Goal: Check status: Check status

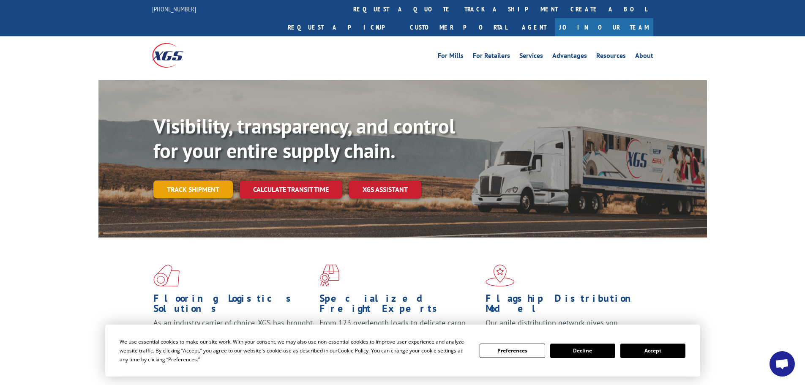
click at [204, 180] on link "Track shipment" at bounding box center [192, 189] width 79 height 18
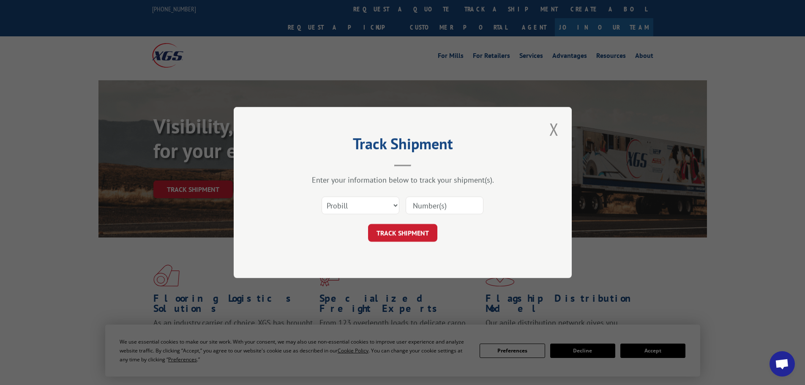
click at [457, 205] on input at bounding box center [444, 205] width 78 height 18
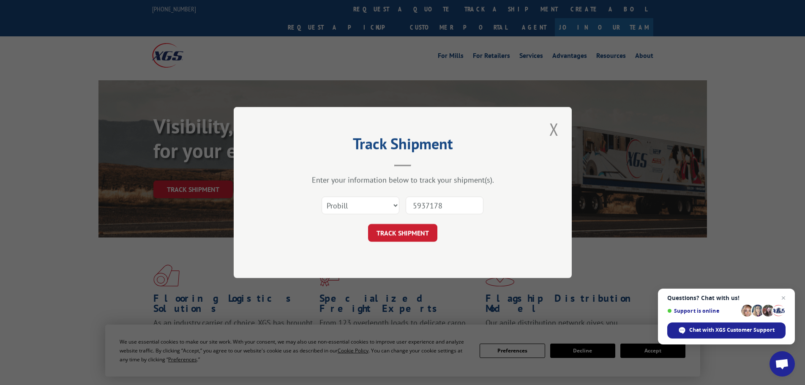
type input "5937178"
click at [368, 224] on button "TRACK SHIPMENT" at bounding box center [402, 233] width 69 height 18
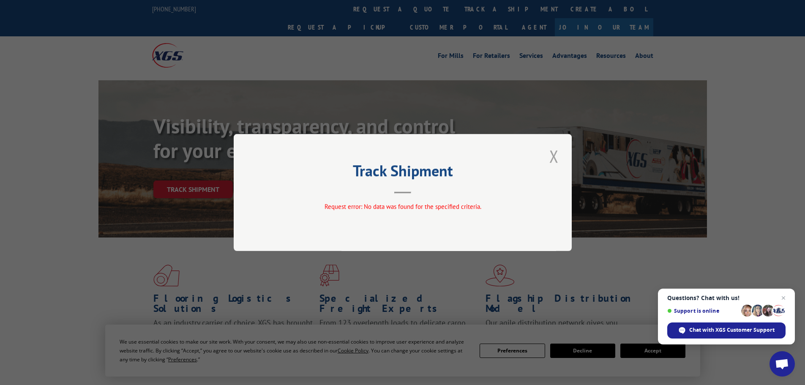
click at [549, 155] on button "Close modal" at bounding box center [554, 155] width 14 height 23
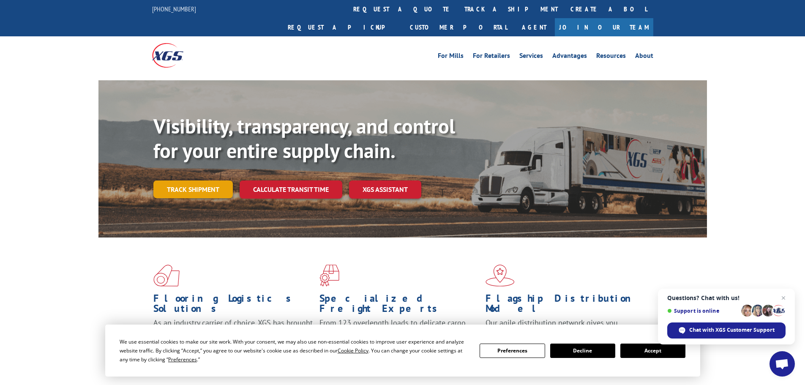
click at [198, 180] on link "Track shipment" at bounding box center [192, 189] width 79 height 18
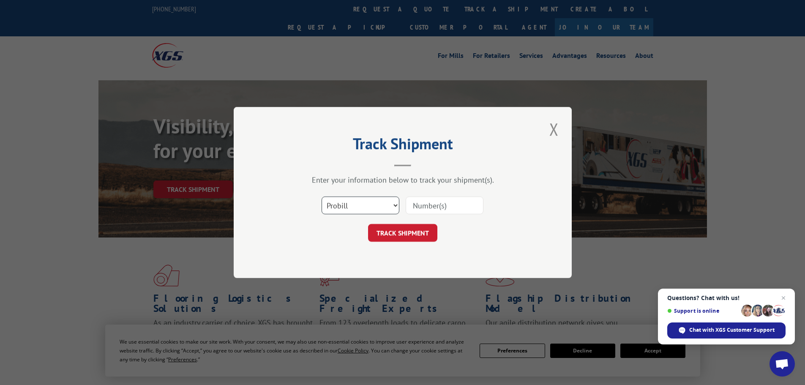
click at [392, 207] on select "Select category... Probill BOL PO" at bounding box center [360, 205] width 78 height 18
select select "bol"
click at [321, 196] on select "Select category... Probill BOL PO" at bounding box center [360, 205] width 78 height 18
click at [443, 206] on input at bounding box center [444, 205] width 78 height 18
type input "5937178"
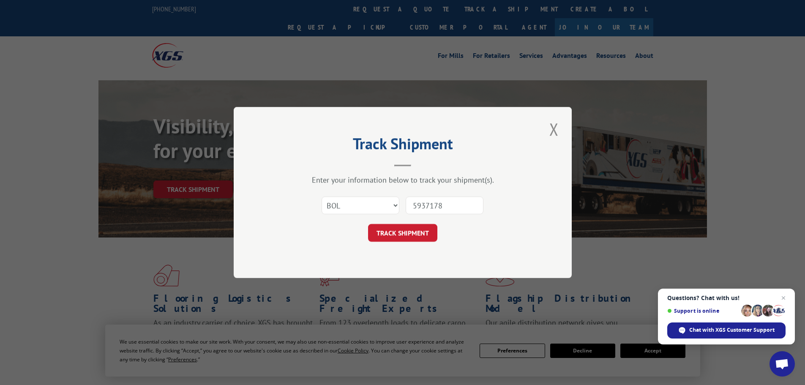
click at [368, 224] on button "TRACK SHIPMENT" at bounding box center [402, 233] width 69 height 18
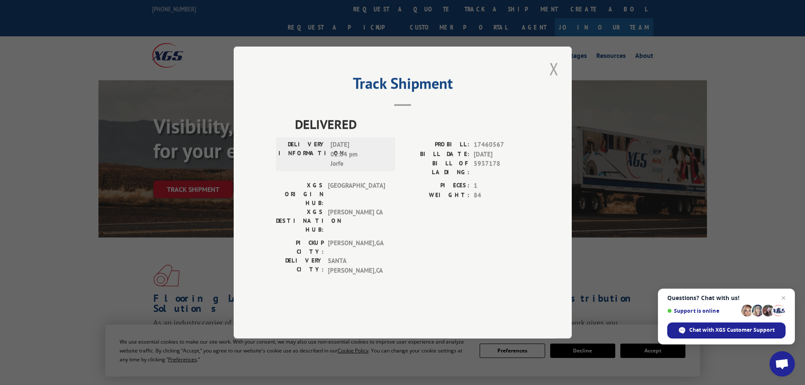
click at [554, 80] on button "Close modal" at bounding box center [554, 68] width 14 height 23
